Goal: Task Accomplishment & Management: Complete application form

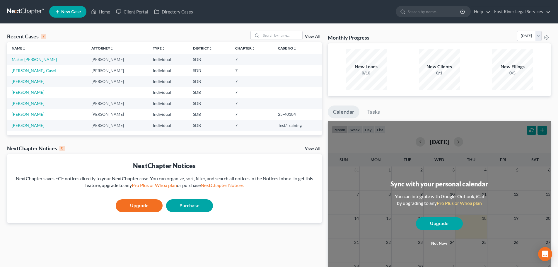
click at [70, 11] on span "New Case" at bounding box center [71, 12] width 20 height 4
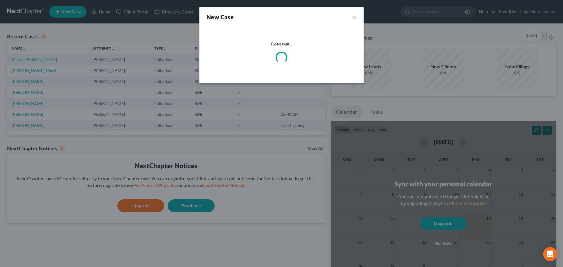
select select "73"
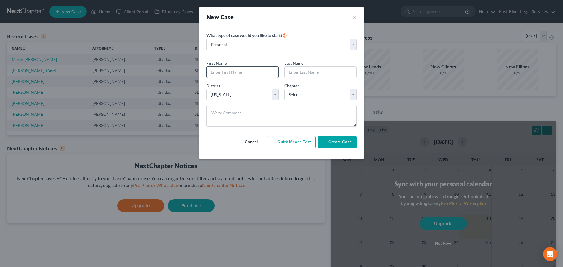
click at [218, 69] on input "text" at bounding box center [243, 72] width 72 height 11
type input "C"
type input "[PERSON_NAME]"
type input "q"
type input "Craft"
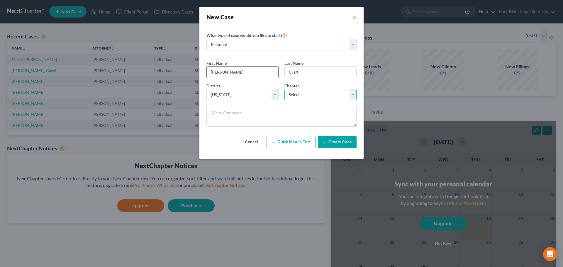
select select "0"
click at [331, 140] on button "Create Case" at bounding box center [337, 142] width 39 height 12
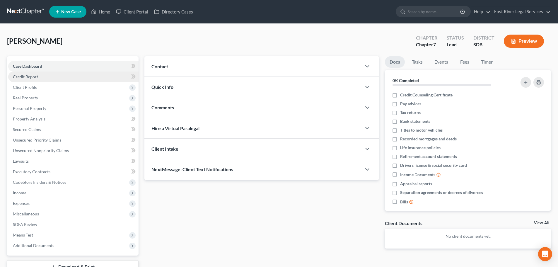
click at [33, 77] on span "Credit Report" at bounding box center [25, 76] width 25 height 5
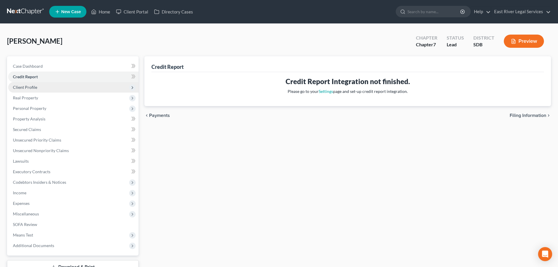
click at [26, 89] on span "Client Profile" at bounding box center [25, 87] width 24 height 5
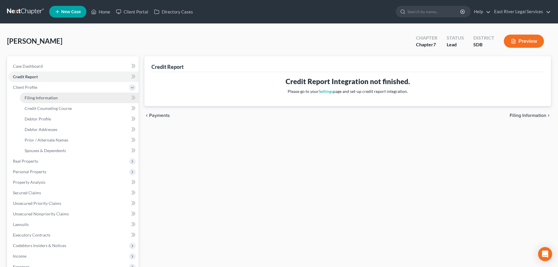
click at [29, 98] on span "Filing Information" at bounding box center [41, 97] width 33 height 5
select select "1"
select select "0"
select select "73"
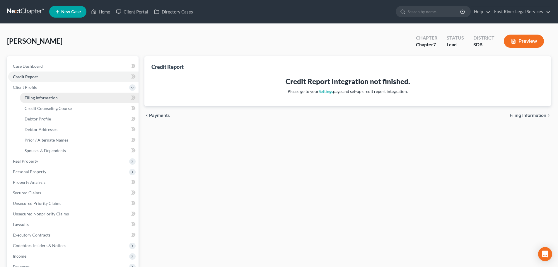
select select "43"
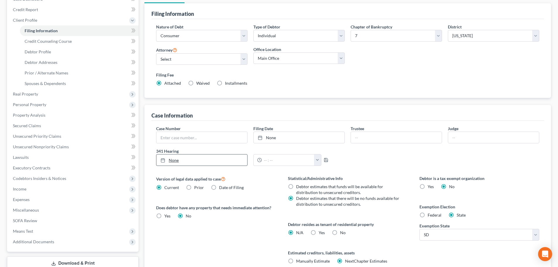
scroll to position [88, 0]
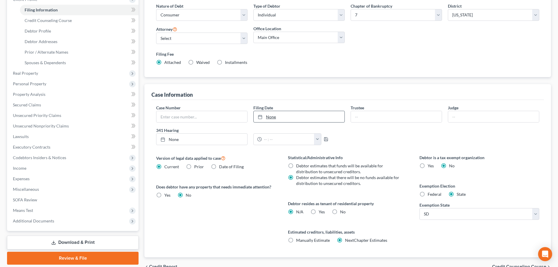
type input "[DATE]"
click at [278, 119] on link "[DATE]" at bounding box center [299, 116] width 91 height 11
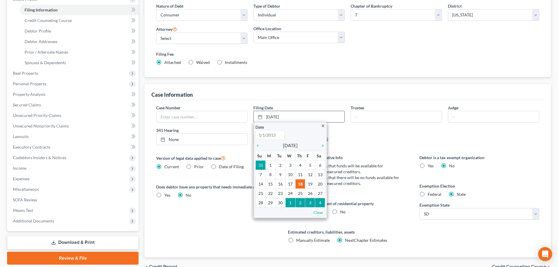
click at [322, 125] on icon "close" at bounding box center [323, 126] width 4 height 4
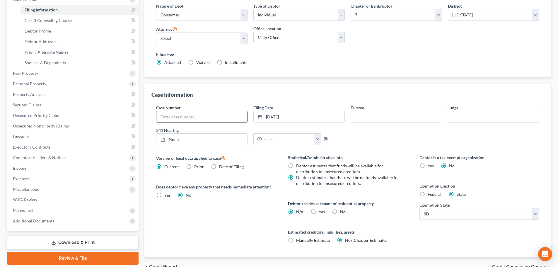
drag, startPoint x: 307, startPoint y: 117, endPoint x: 239, endPoint y: 116, distance: 68.3
click at [239, 116] on div "Case Number Filing Date [DATE] close Date Time 12:00 AM chevron_left [DATE] che…" at bounding box center [347, 127] width 389 height 45
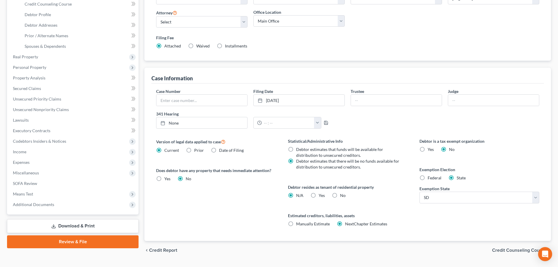
scroll to position [119, 0]
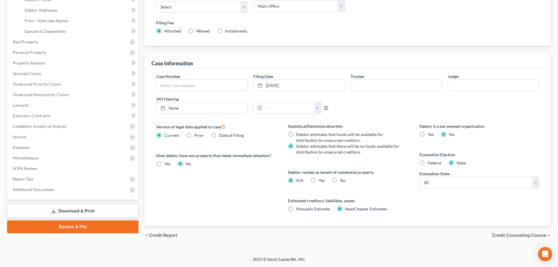
click at [169, 236] on span "Credit Report" at bounding box center [163, 235] width 28 height 5
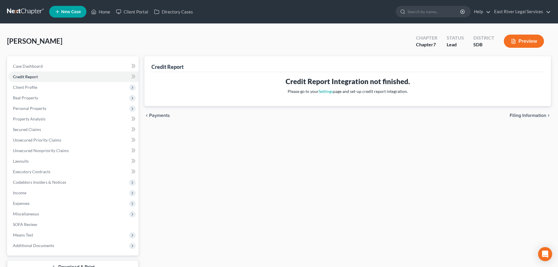
click at [514, 113] on span "Filing Information" at bounding box center [528, 115] width 37 height 5
select select "1"
select select "0"
select select "73"
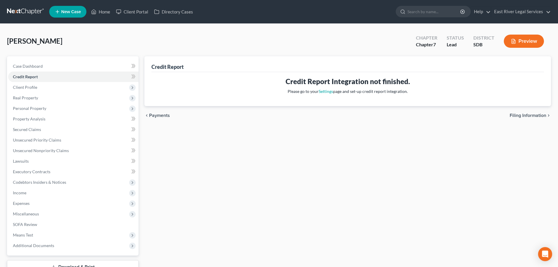
select select "43"
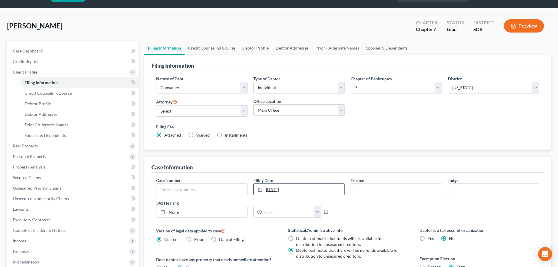
scroll to position [59, 0]
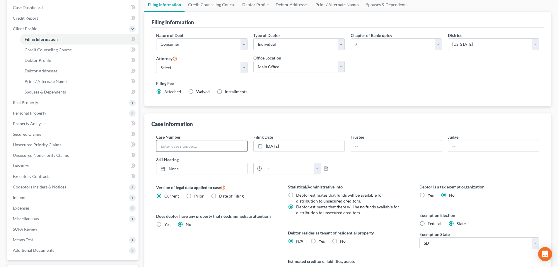
drag, startPoint x: 290, startPoint y: 146, endPoint x: 242, endPoint y: 147, distance: 48.7
click at [242, 147] on div "Case Number Filing Date [DATE] close Date [DATE] Time 12:00 AM chevron_left [DA…" at bounding box center [347, 156] width 389 height 45
click at [269, 145] on link "[DATE]" at bounding box center [299, 145] width 91 height 11
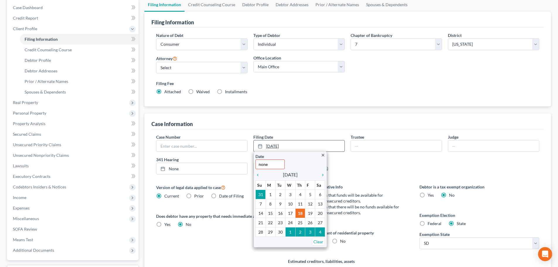
type input "none"
click at [299, 146] on link "[DATE]" at bounding box center [299, 145] width 91 height 11
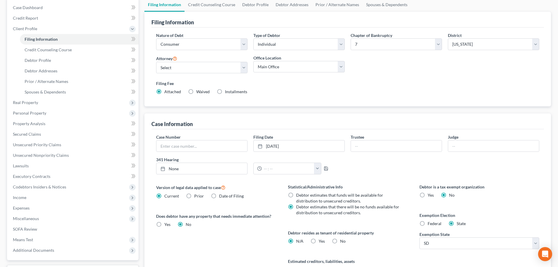
drag, startPoint x: 284, startPoint y: 143, endPoint x: 246, endPoint y: 124, distance: 42.1
click at [246, 124] on div "Case Information" at bounding box center [348, 121] width 393 height 16
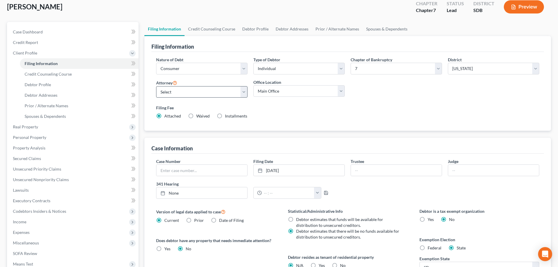
scroll to position [0, 0]
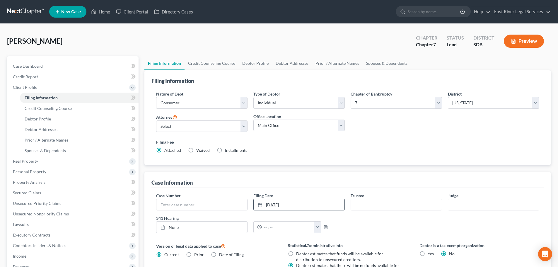
click at [320, 203] on link "[DATE]" at bounding box center [299, 204] width 91 height 11
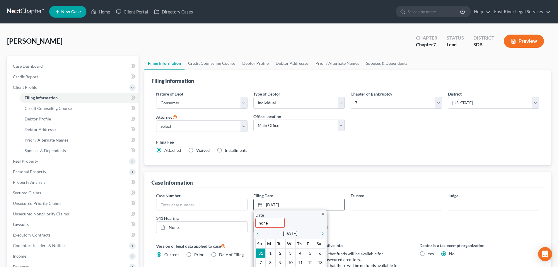
click at [323, 214] on icon "close" at bounding box center [323, 214] width 4 height 4
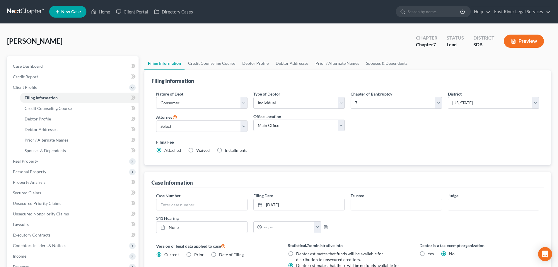
click at [379, 219] on div "Case Number Filing Date [DATE] close Date none Time 12:00 AM chevron_left [DATE…" at bounding box center [347, 215] width 389 height 45
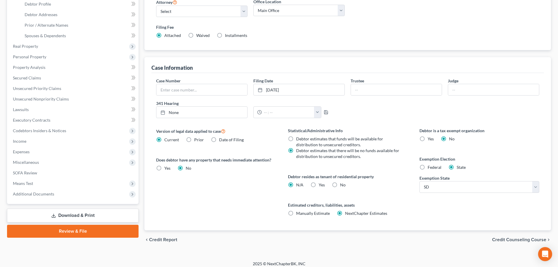
scroll to position [117, 0]
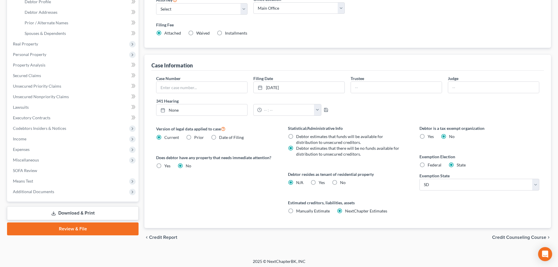
click at [502, 237] on span "Credit Counseling Course" at bounding box center [519, 237] width 54 height 5
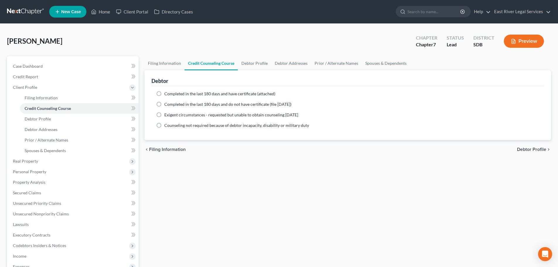
click at [530, 149] on span "Debtor Profile" at bounding box center [531, 149] width 29 height 5
select select "0"
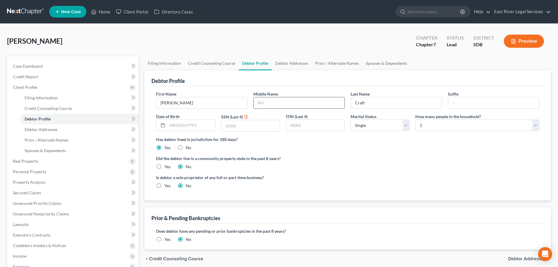
click at [296, 108] on input "text" at bounding box center [299, 102] width 91 height 11
type input "[PERSON_NAME]"
click at [175, 127] on input "text" at bounding box center [190, 125] width 47 height 11
click at [167, 127] on input "text" at bounding box center [190, 125] width 47 height 11
type input "[DATE]"
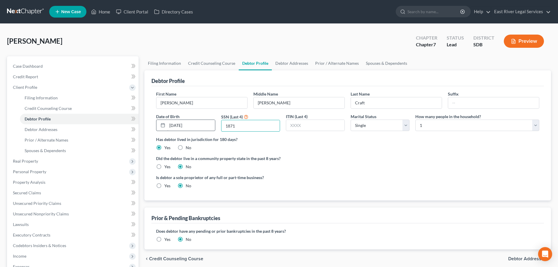
type input "1871"
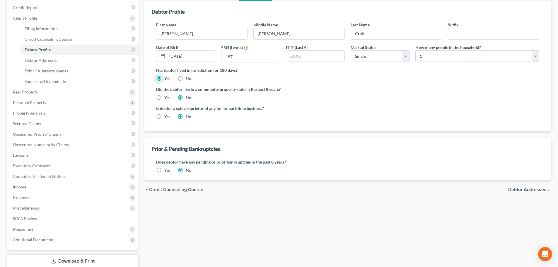
scroll to position [88, 0]
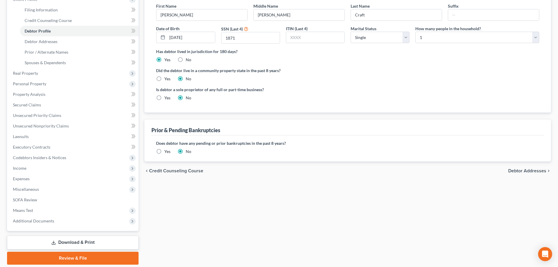
click at [531, 172] on span "Debtor Addresses" at bounding box center [527, 171] width 38 height 5
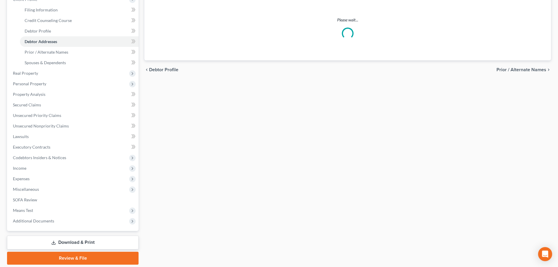
scroll to position [4, 0]
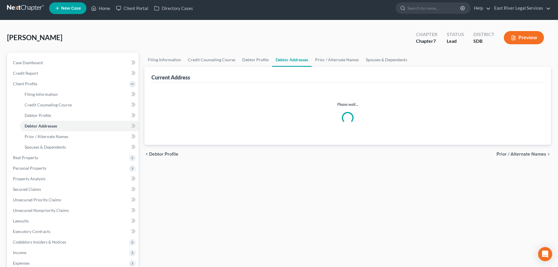
select select "0"
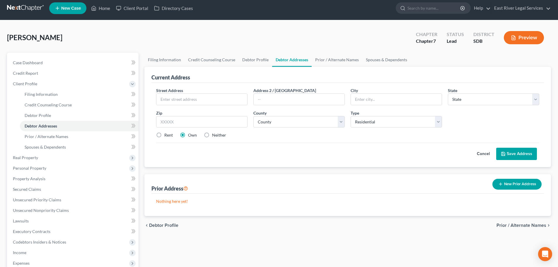
scroll to position [0, 0]
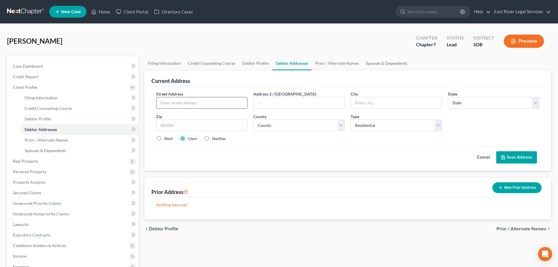
click at [181, 106] on input "text" at bounding box center [201, 102] width 91 height 11
type input "[STREET_ADDRESS]"
type input "[GEOGRAPHIC_DATA]"
select select "43"
type input "57401"
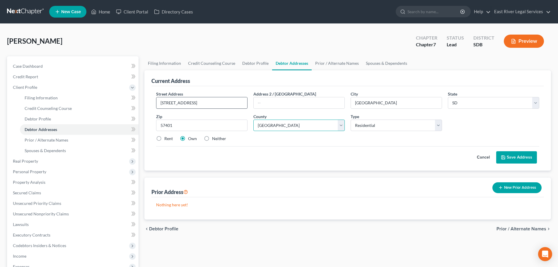
select select "5"
click at [436, 126] on select "Select Residential Mailing Rental Business" at bounding box center [396, 126] width 91 height 12
click at [351, 120] on select "Select Residential Mailing Rental Business" at bounding box center [396, 126] width 91 height 12
click at [515, 155] on button "Save Address" at bounding box center [516, 157] width 41 height 12
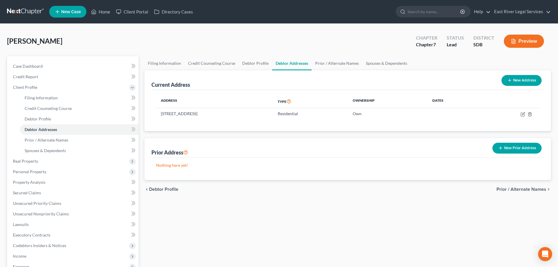
click at [512, 190] on span "Prior / Alternate Names" at bounding box center [522, 189] width 50 height 5
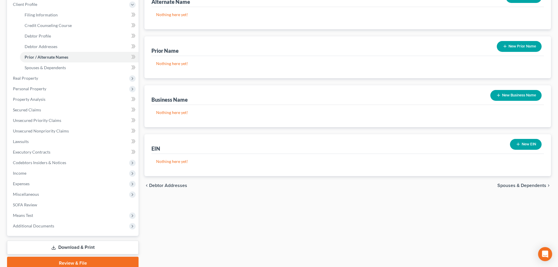
scroll to position [88, 0]
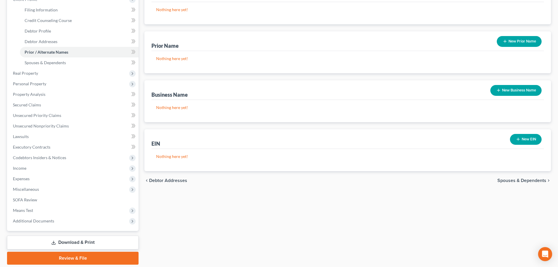
click at [530, 180] on span "Spouses & Dependents" at bounding box center [522, 180] width 49 height 5
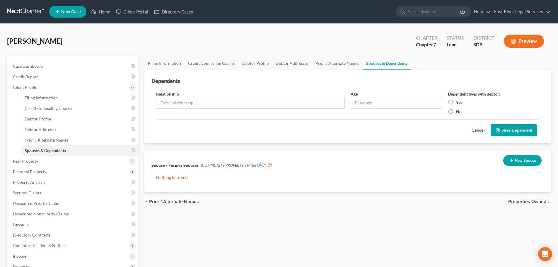
click at [526, 202] on span "Properties Owned" at bounding box center [527, 201] width 38 height 5
